Goal: Check status: Check status

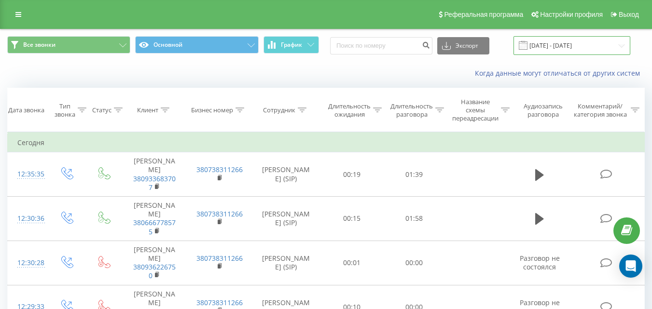
click at [542, 43] on input "[DATE] - [DATE]" at bounding box center [572, 45] width 117 height 19
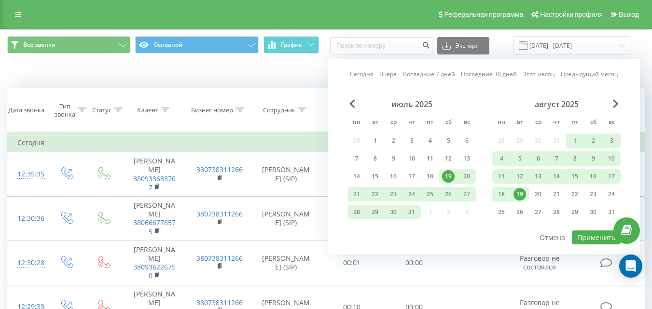
click at [519, 195] on div "19" at bounding box center [520, 194] width 13 height 13
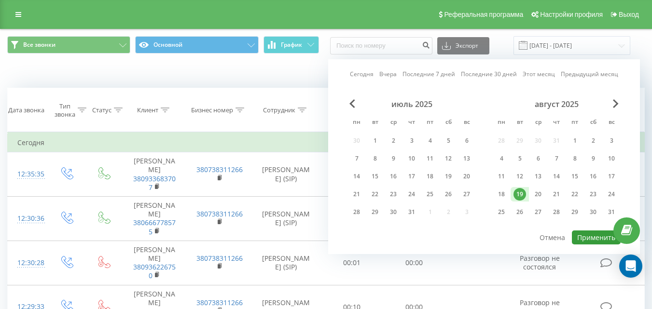
click at [596, 236] on button "Применить" at bounding box center [596, 238] width 49 height 14
type input "[DATE] - [DATE]"
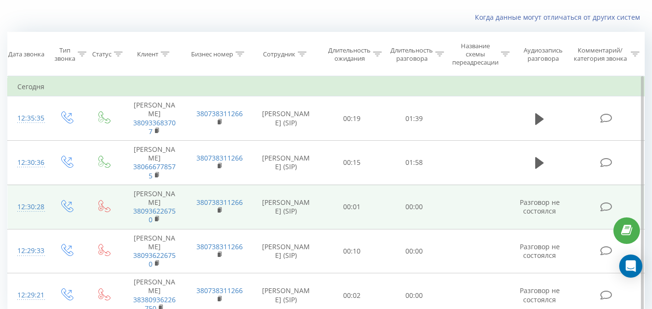
scroll to position [101, 0]
